Goal: Find specific page/section: Find specific page/section

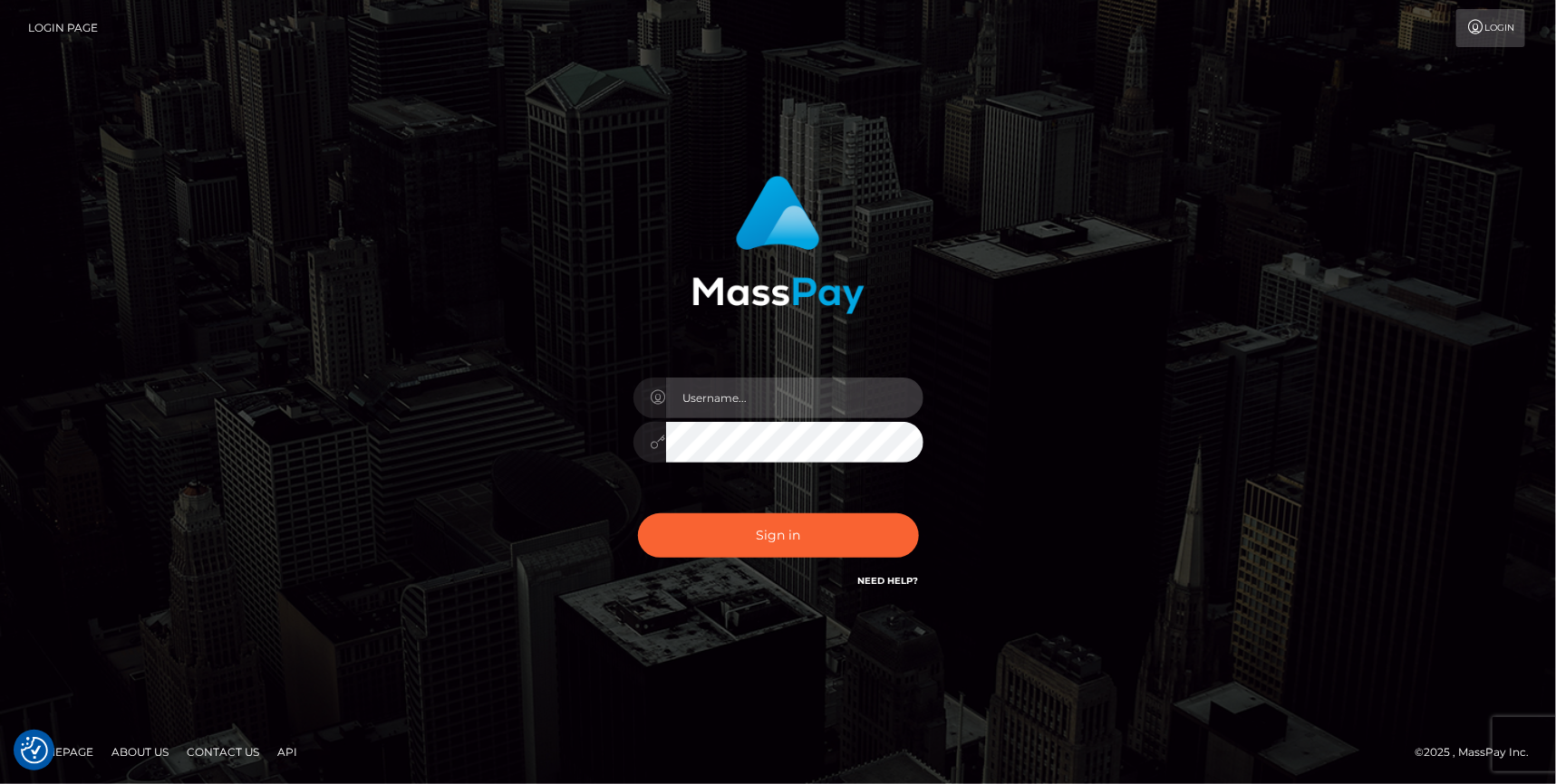
type input "angie.cosmo"
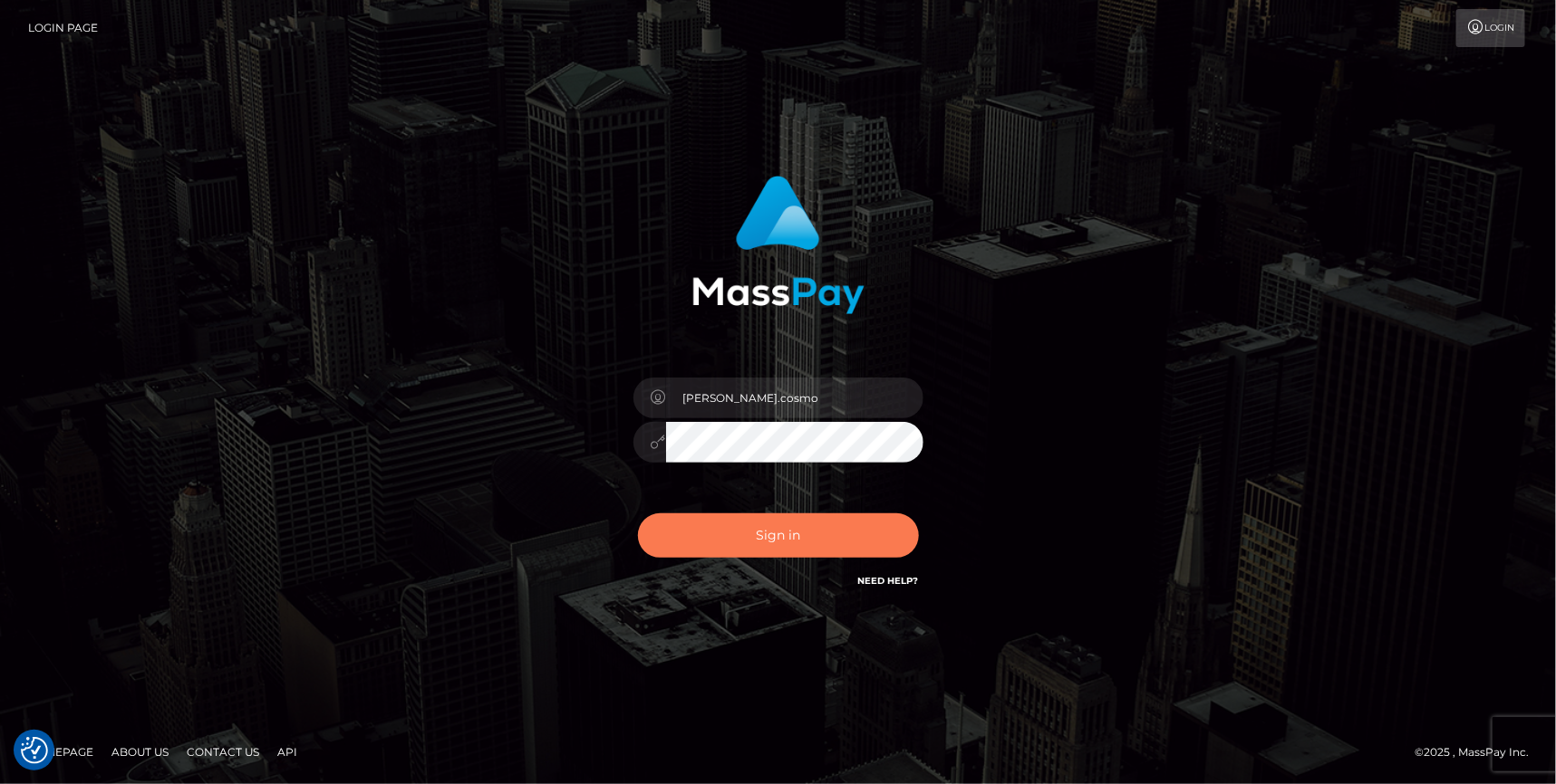
click at [755, 527] on button "Sign in" at bounding box center [778, 535] width 281 height 44
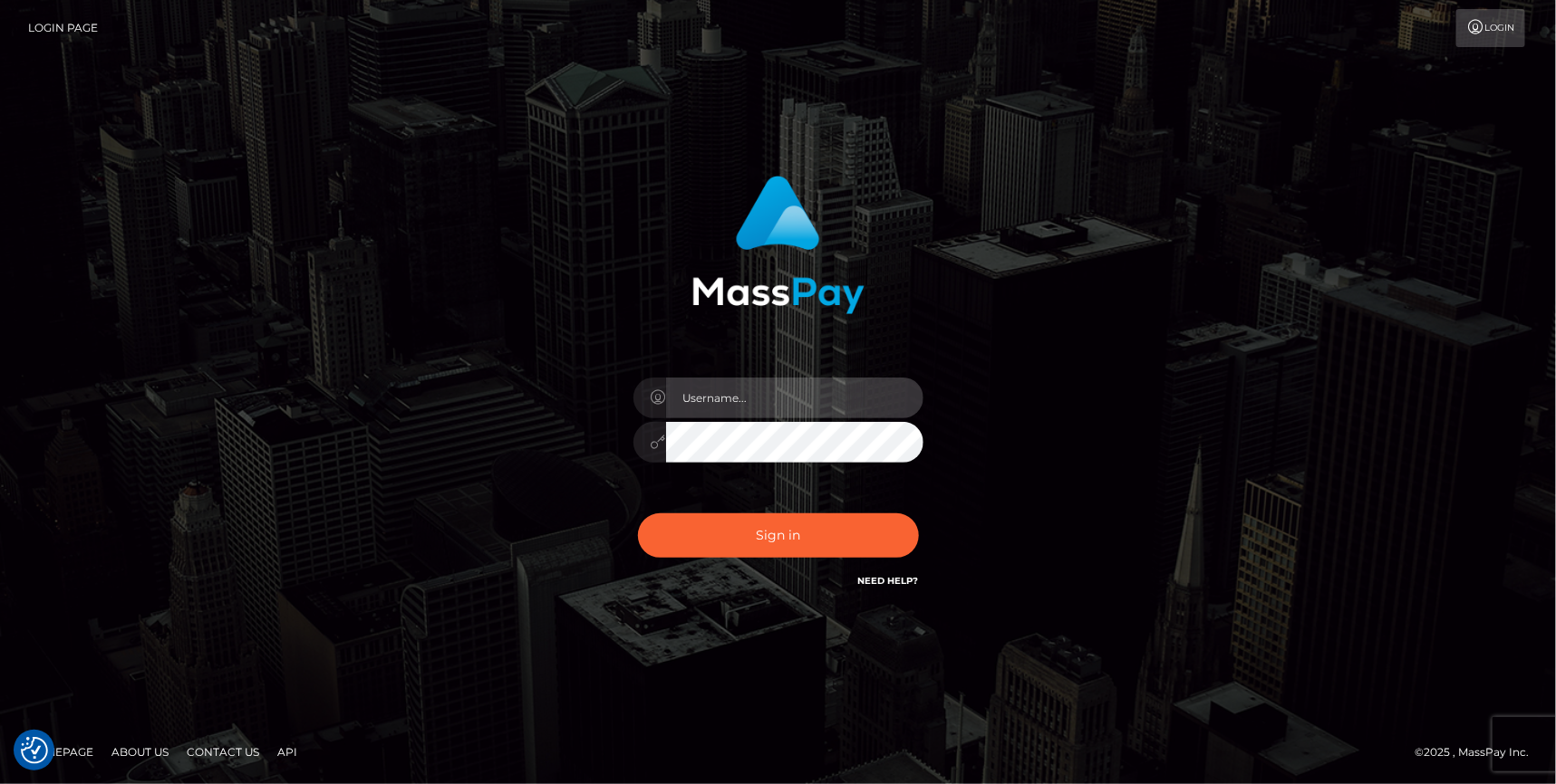
type input "angie.cosmo"
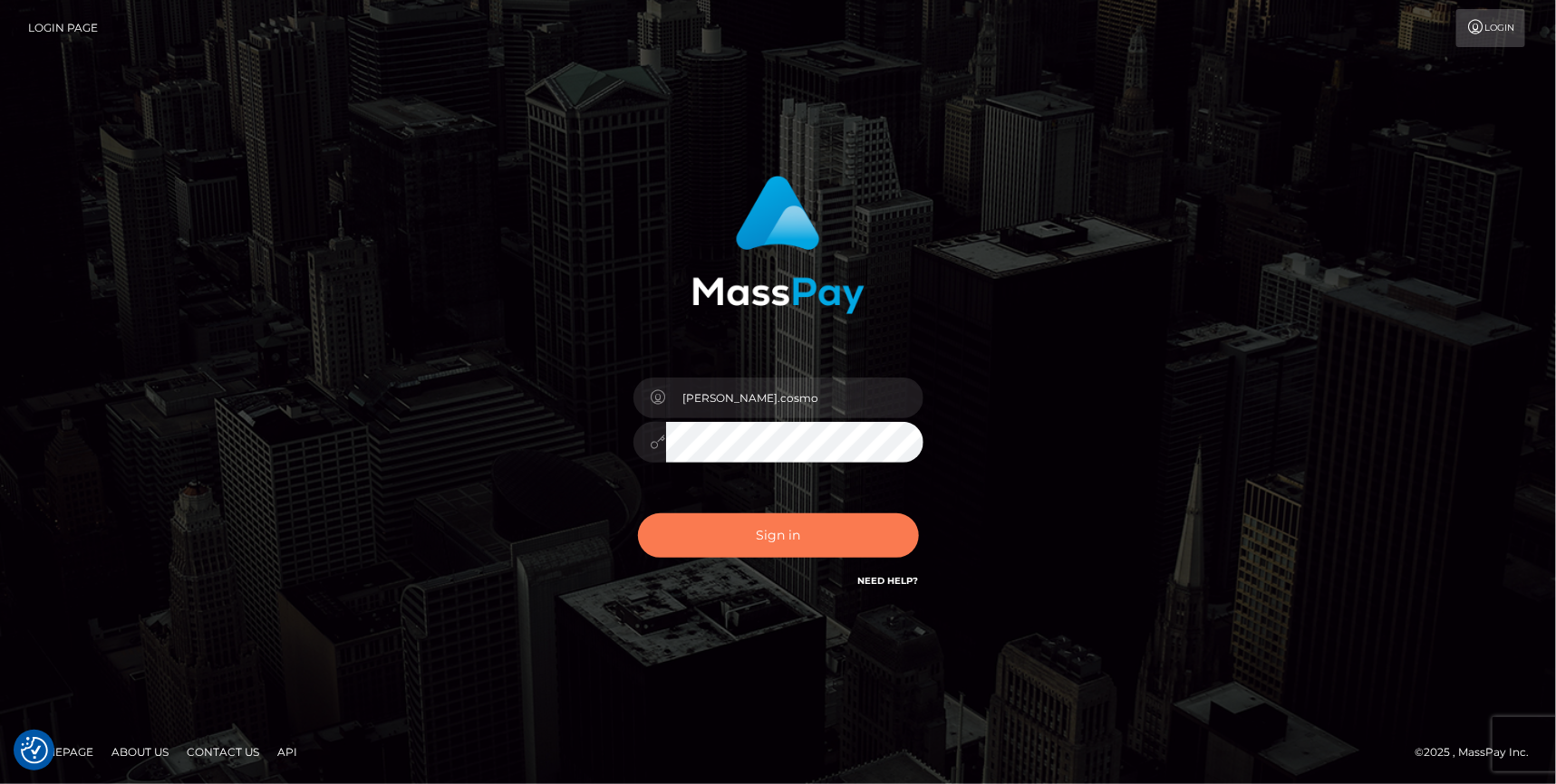
click at [765, 543] on button "Sign in" at bounding box center [778, 535] width 281 height 44
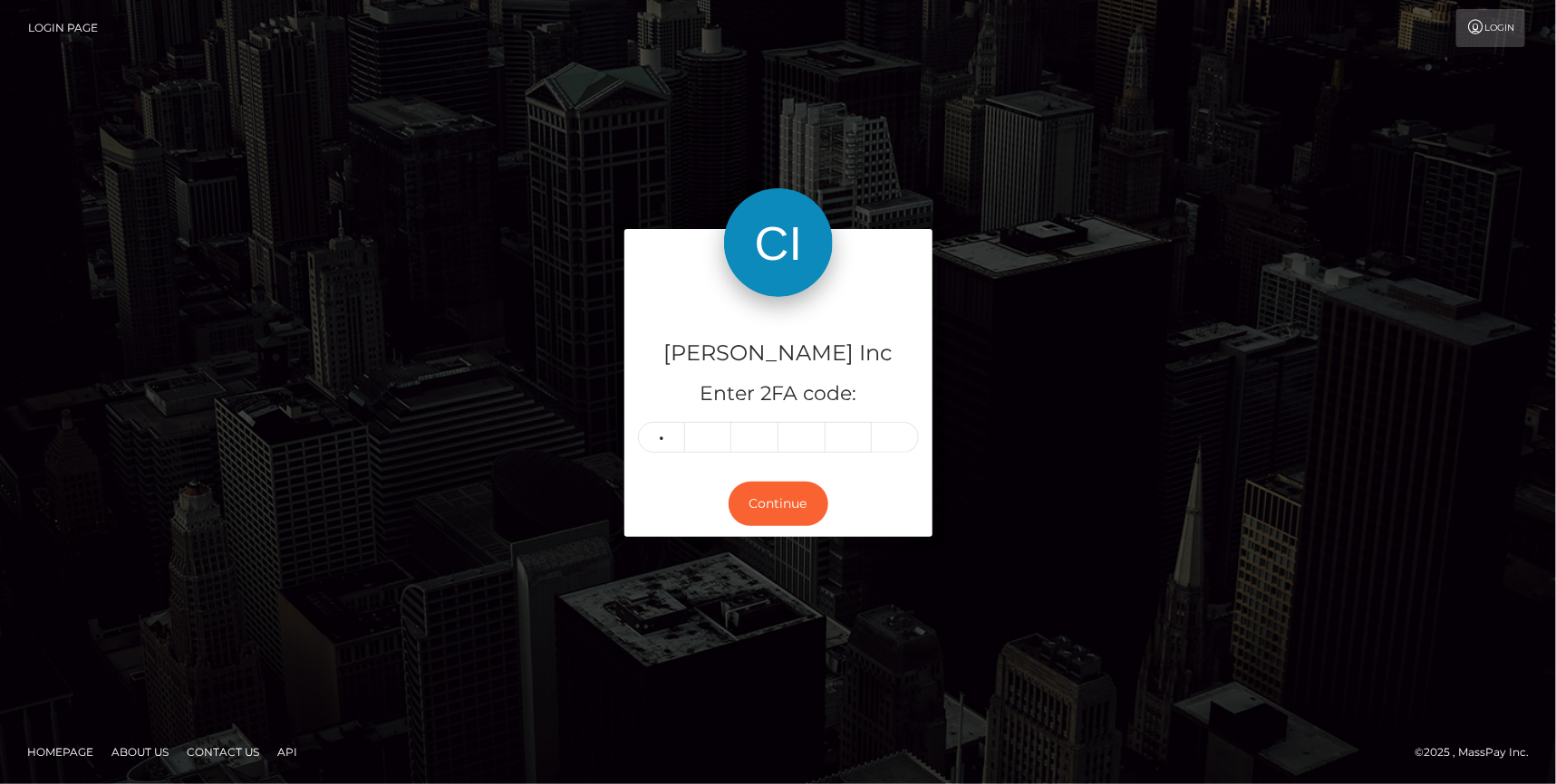
type input "0"
type input "5"
type input "3"
type input "8"
type input "6"
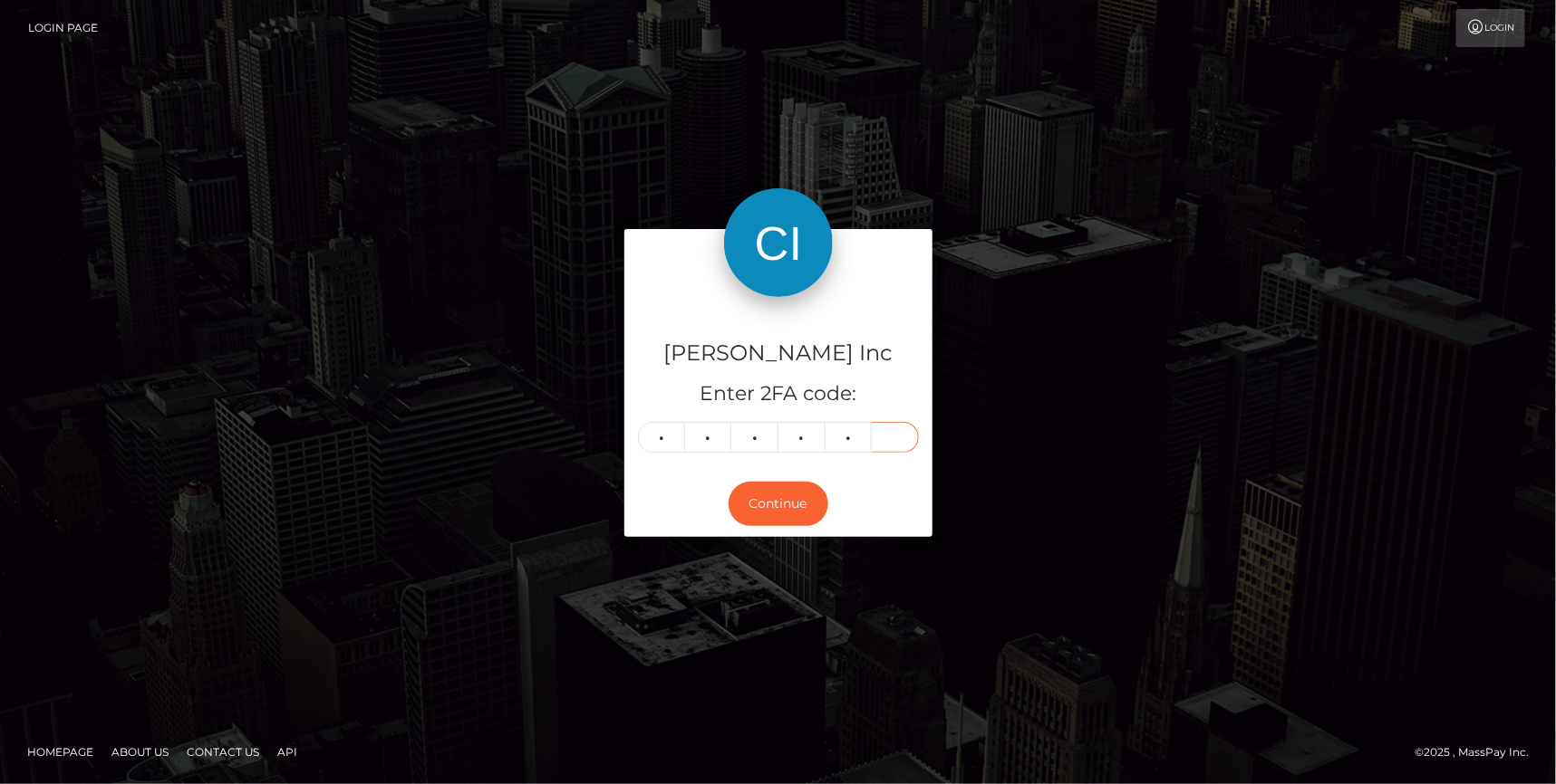
type input "4"
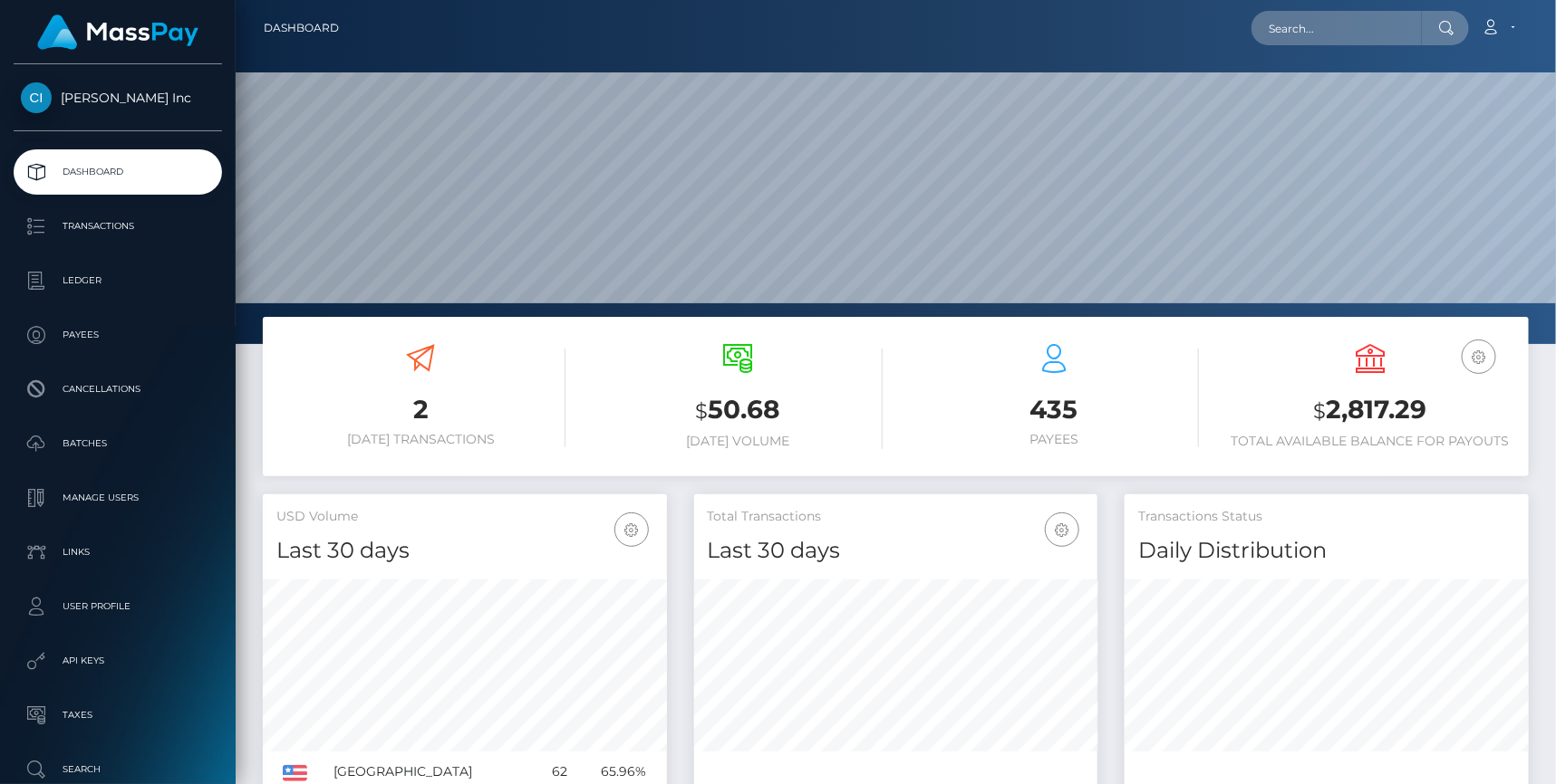
scroll to position [320, 404]
click at [1344, 32] on input "text" at bounding box center [1336, 27] width 171 height 34
paste input "1503635"
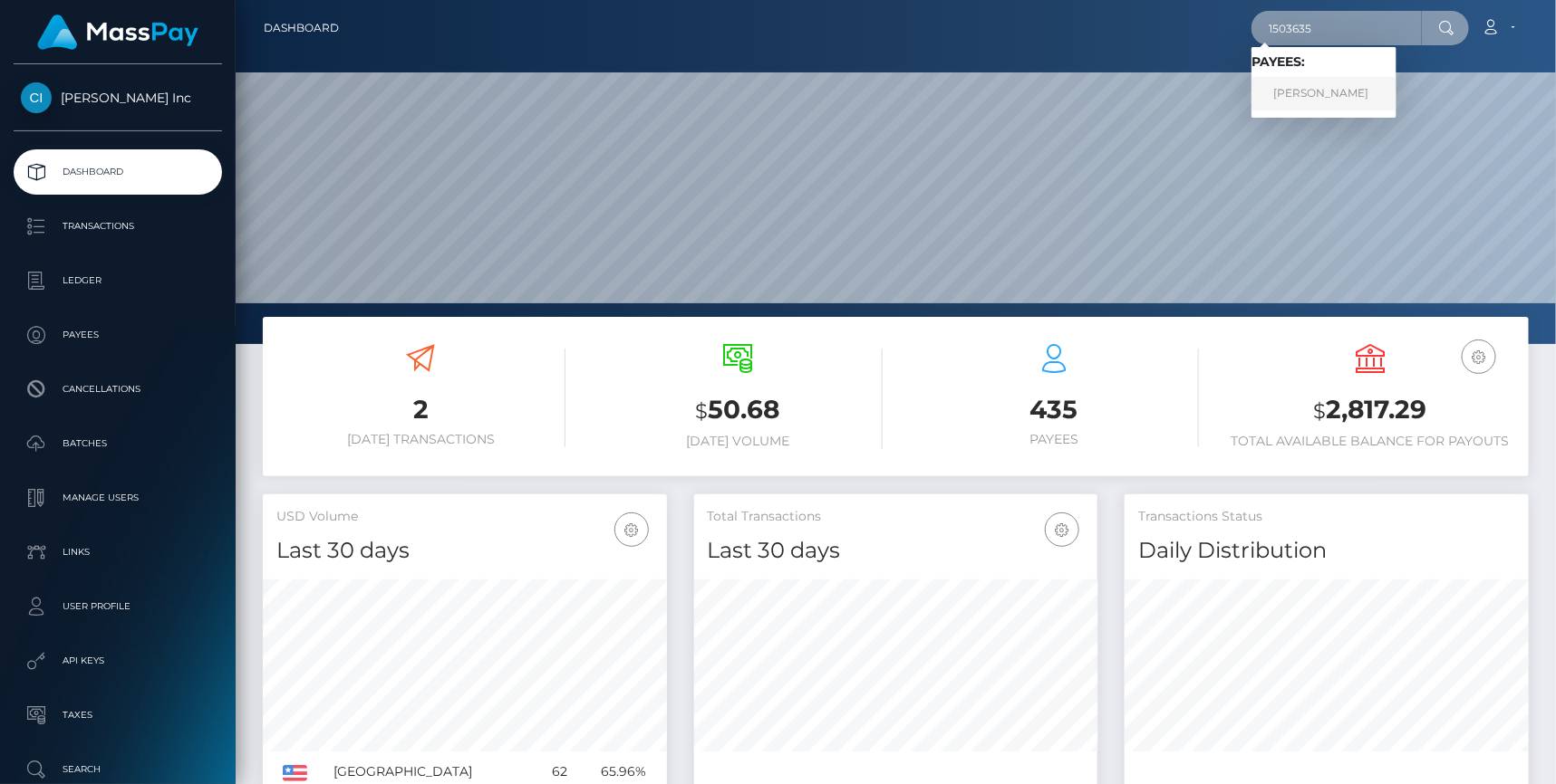
type input "1503635"
click at [1346, 89] on link "Alisa Berseneva" at bounding box center [1324, 94] width 145 height 33
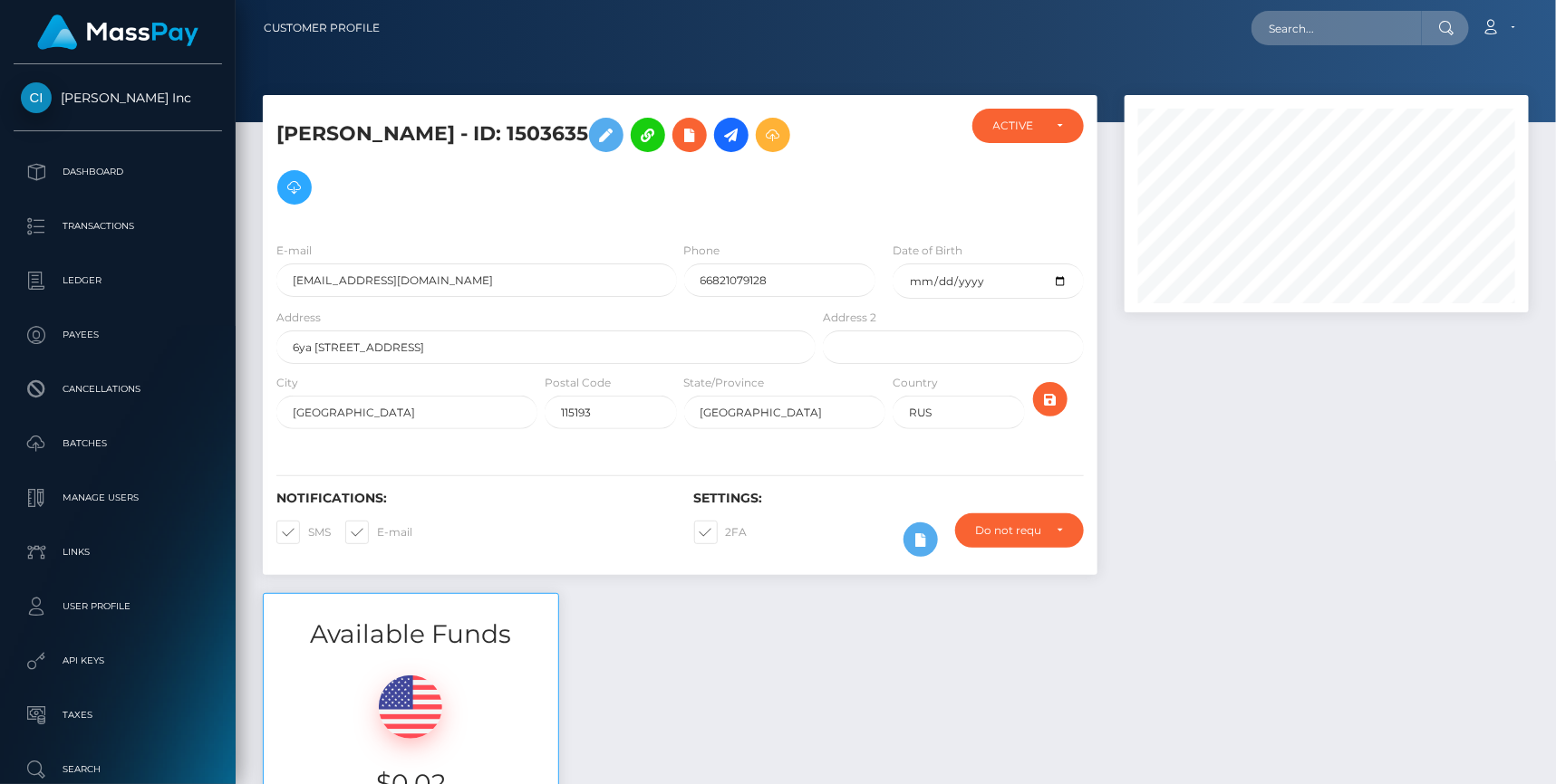
scroll to position [218, 404]
